Goal: Task Accomplishment & Management: Complete application form

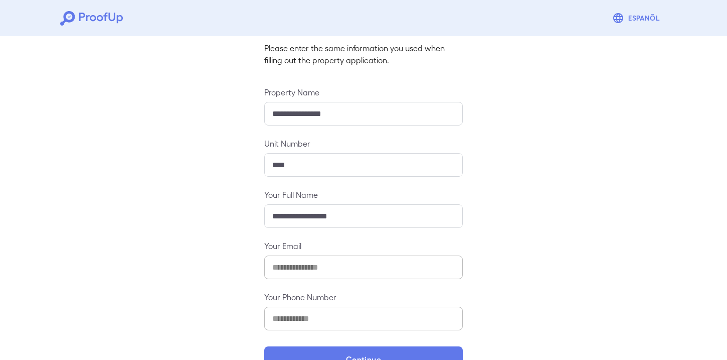
scroll to position [95, 0]
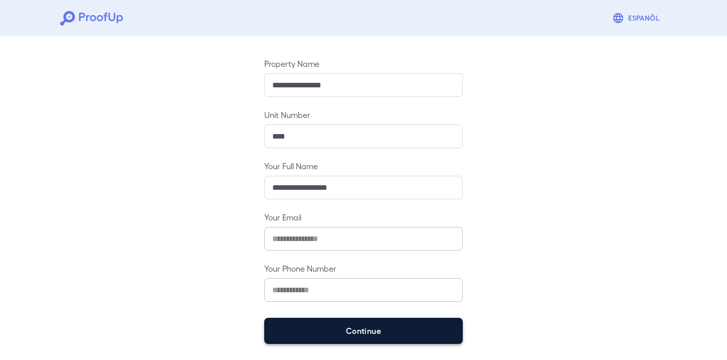
click at [364, 330] on button "Continue" at bounding box center [363, 331] width 199 height 26
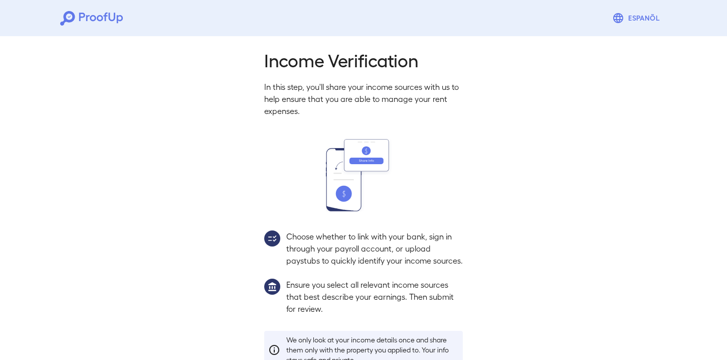
scroll to position [80, 0]
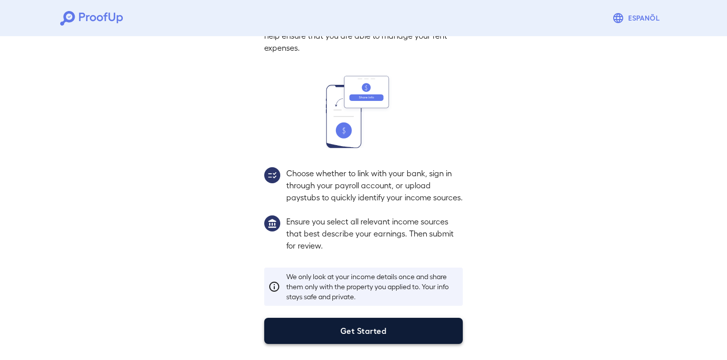
click at [386, 322] on button "Get Started" at bounding box center [363, 331] width 199 height 26
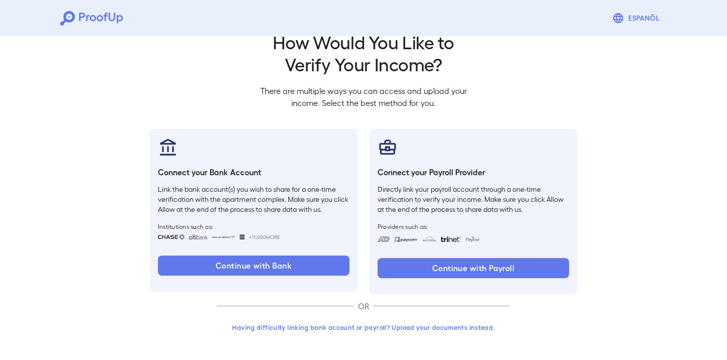
click at [474, 326] on button "Having difficulty linking bank account or payroll? Upload your documents instea…" at bounding box center [363, 327] width 293 height 18
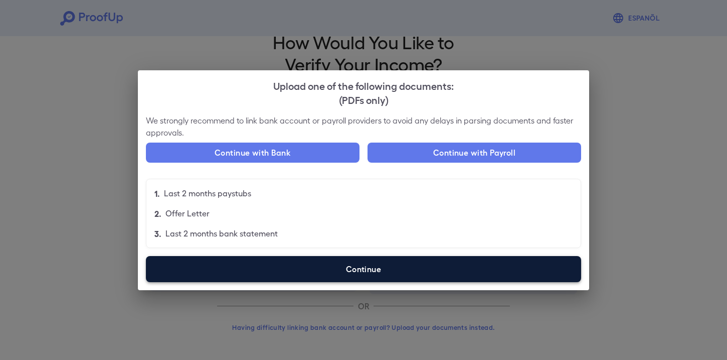
click at [355, 267] on label "Continue" at bounding box center [363, 269] width 435 height 26
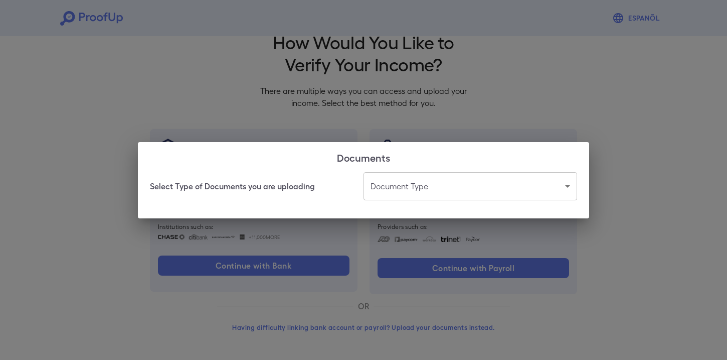
click at [454, 194] on body "Espanõl Go back How Would You Like to Verify Your Income? There are multiple wa…" at bounding box center [363, 167] width 727 height 383
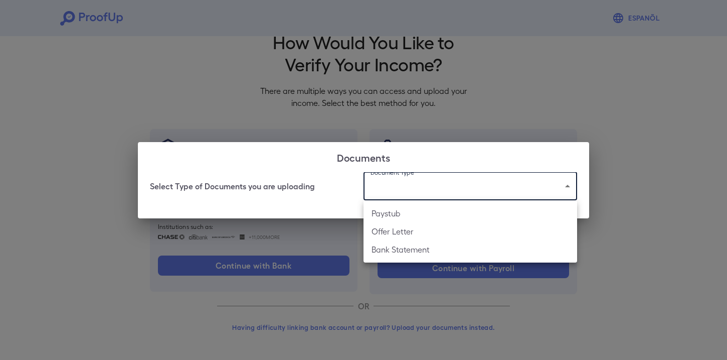
click at [430, 250] on li "Bank Statement" at bounding box center [471, 249] width 214 height 18
type input "**********"
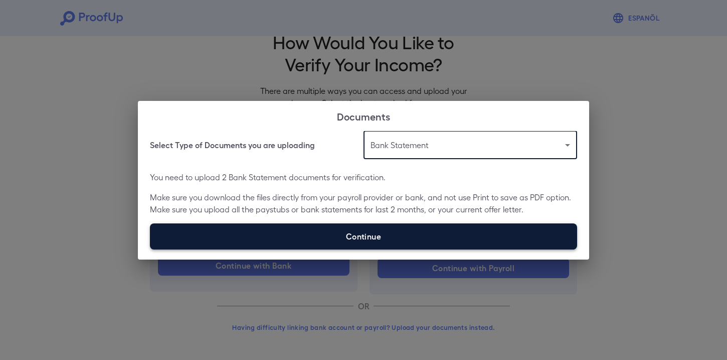
click at [432, 236] on label "Continue" at bounding box center [363, 236] width 427 height 26
click at [150, 249] on input "Continue" at bounding box center [150, 249] width 1 height 1
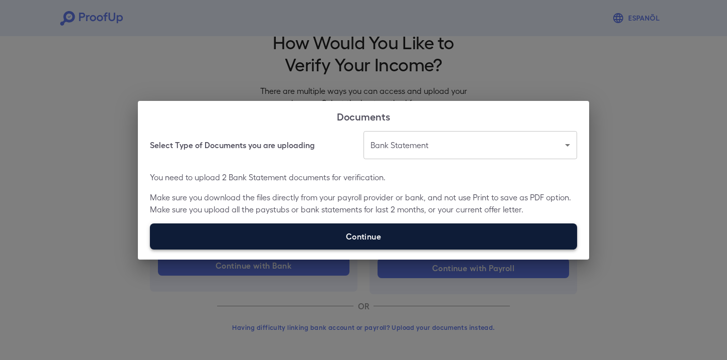
type input "**********"
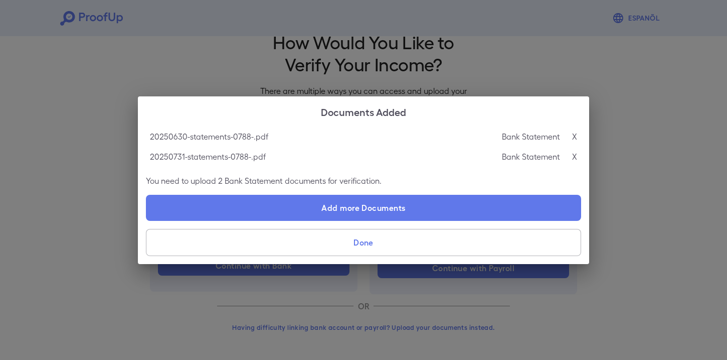
click at [411, 247] on button "Done" at bounding box center [363, 242] width 435 height 27
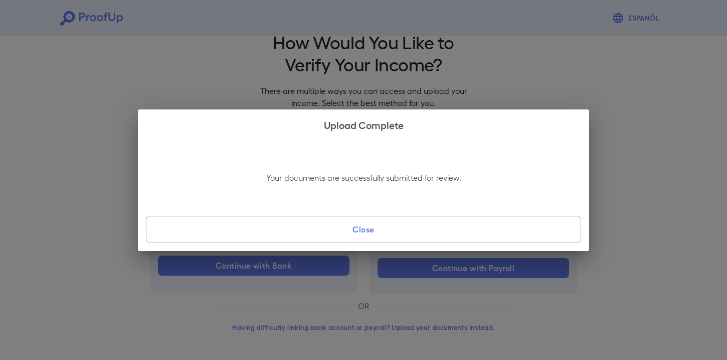
click at [411, 237] on button "Close" at bounding box center [363, 229] width 435 height 27
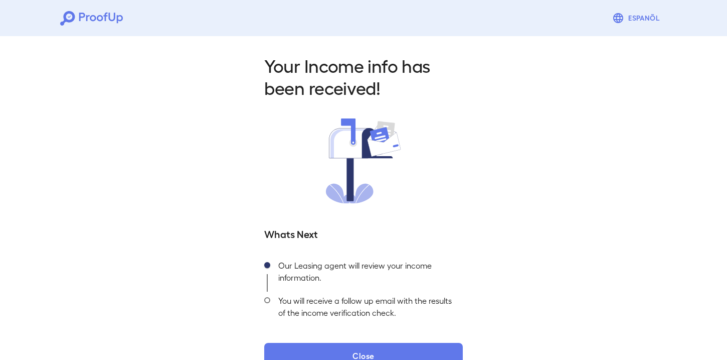
scroll to position [25, 0]
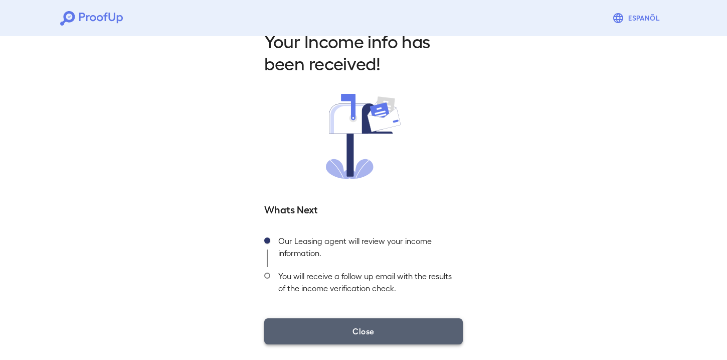
click at [358, 339] on button "Close" at bounding box center [363, 331] width 199 height 26
